Goal: Task Accomplishment & Management: Use online tool/utility

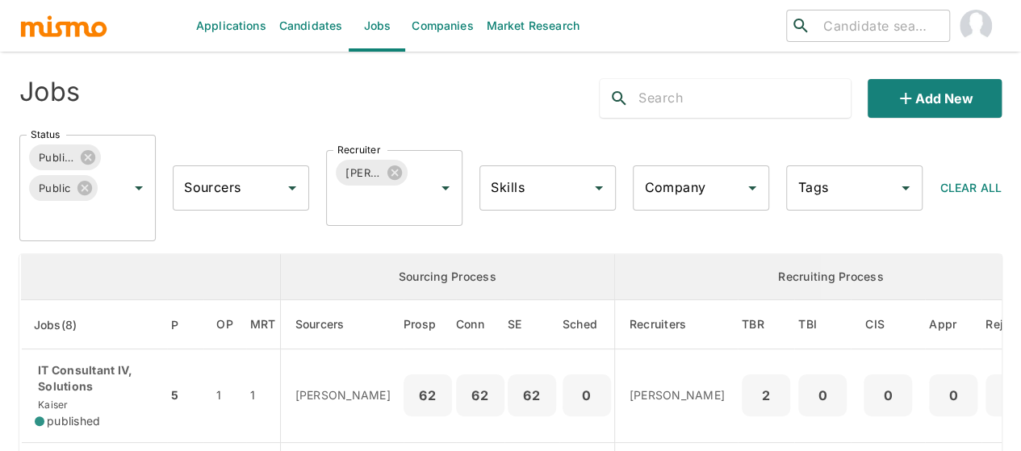
scroll to position [242, 0]
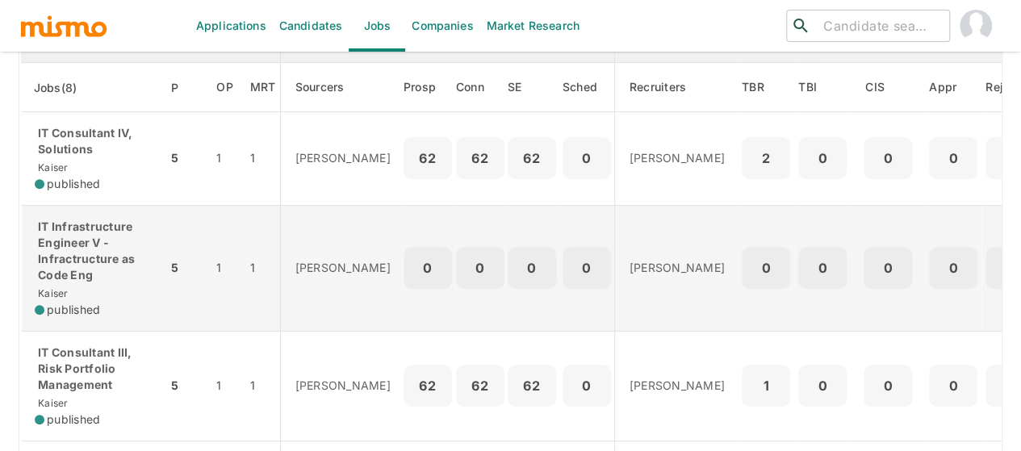
click at [67, 245] on p "IT Infrastructure Engineer V - Infractructure as Code Eng" at bounding box center [94, 251] width 119 height 65
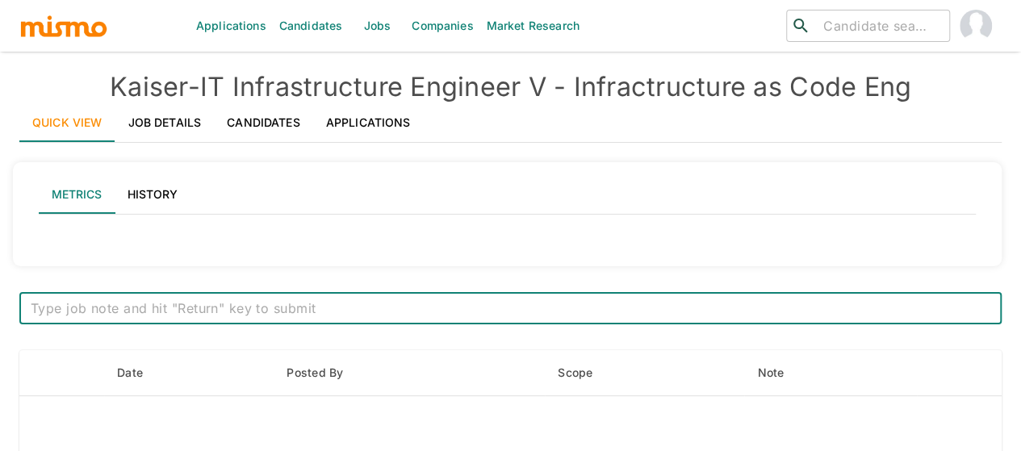
click at [159, 120] on link "Job Details" at bounding box center [164, 122] width 99 height 39
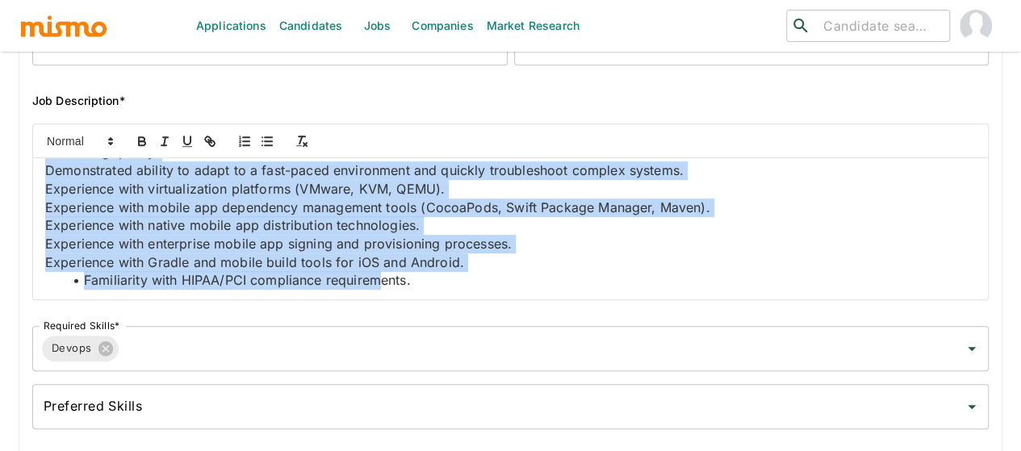
scroll to position [2372, 0]
drag, startPoint x: 42, startPoint y: 174, endPoint x: 509, endPoint y: 287, distance: 481.1
click at [509, 287] on div "Job Summary This senior level employee is primarily responsible for providing e…" at bounding box center [510, 228] width 955 height 141
copy div "Job Summary This senior level employee is primarily responsible for providing e…"
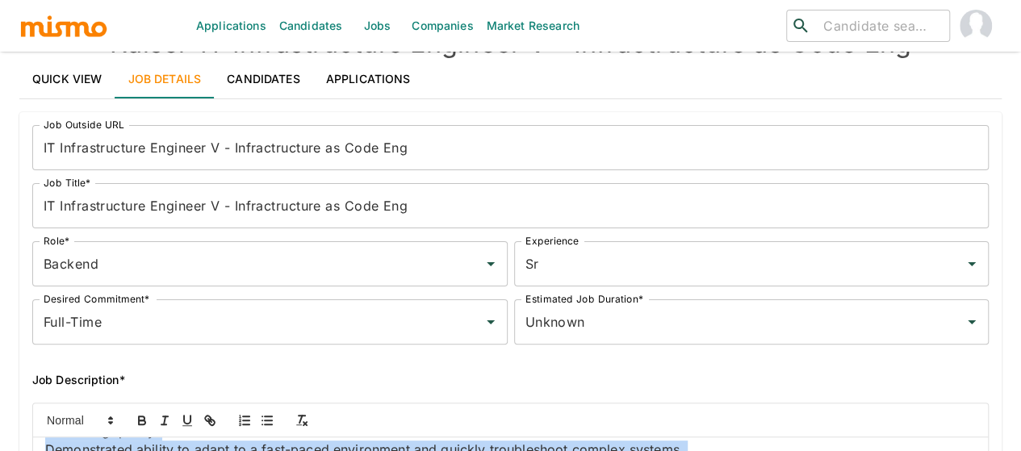
scroll to position [0, 0]
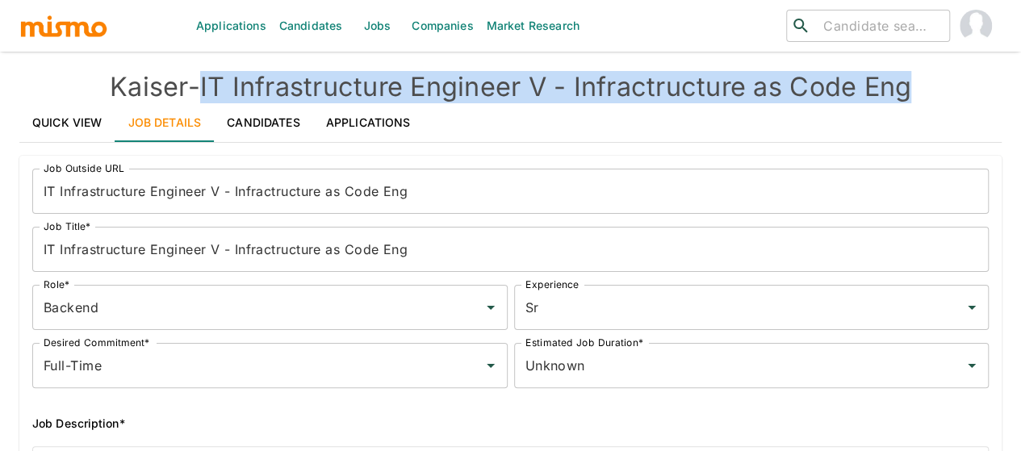
drag, startPoint x: 920, startPoint y: 84, endPoint x: 209, endPoint y: 90, distance: 710.5
click at [209, 89] on h4 "Kaiser - IT Infrastructure Engineer V - Infractructure as Code Eng" at bounding box center [510, 87] width 983 height 32
copy h4 "IT Infrastructure Engineer V - Infractructure as Code Eng"
